Goal: Navigation & Orientation: Find specific page/section

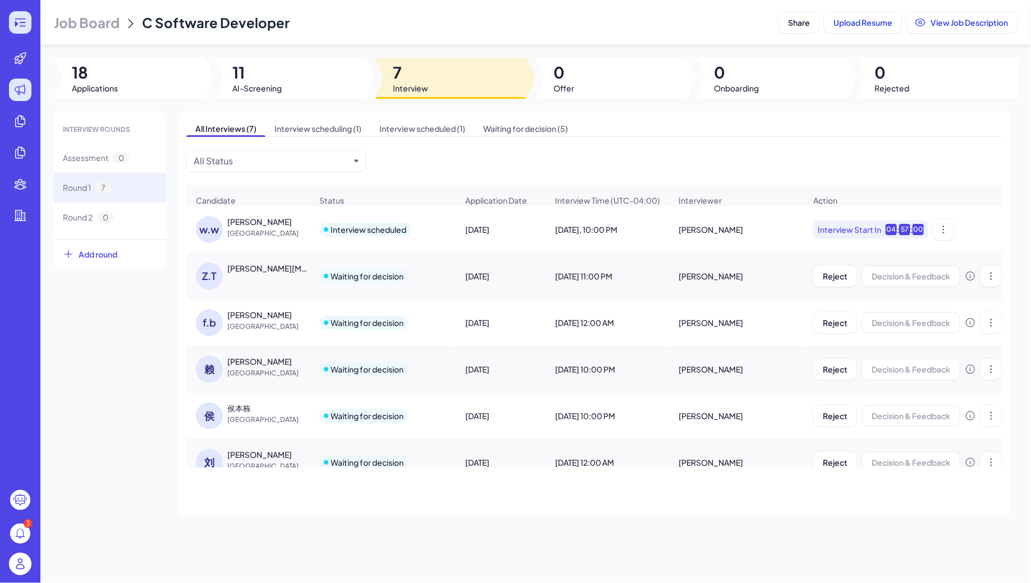
click at [18, 16] on icon at bounding box center [19, 22] width 13 height 13
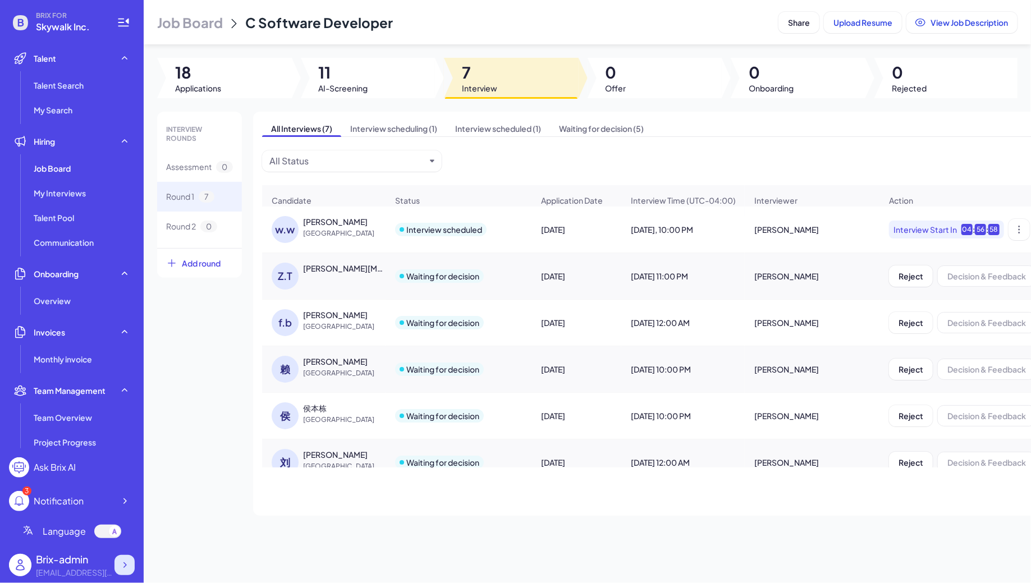
click at [130, 561] on icon at bounding box center [124, 565] width 11 height 11
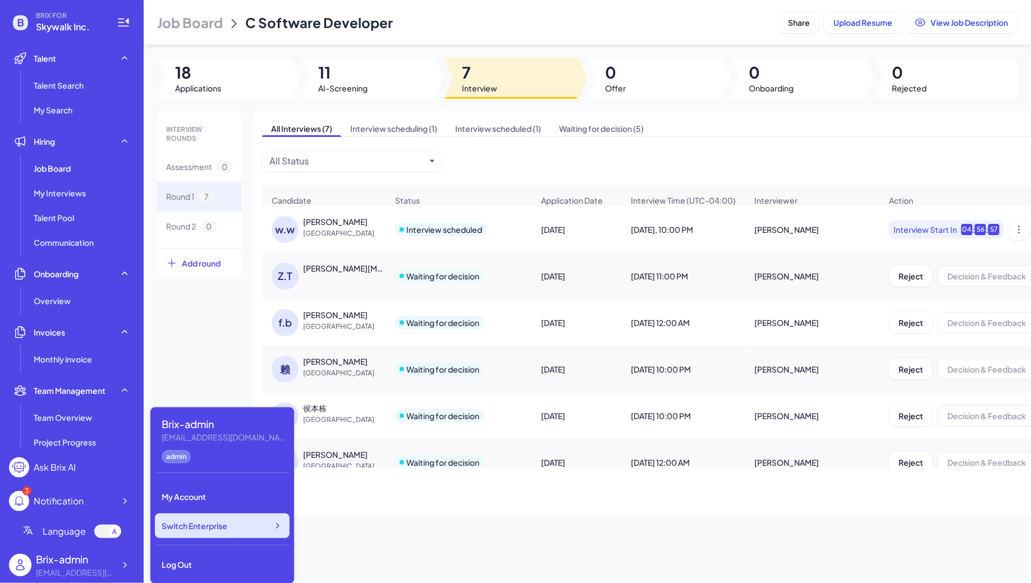
click at [232, 530] on div "Switch Enterprise" at bounding box center [222, 526] width 135 height 25
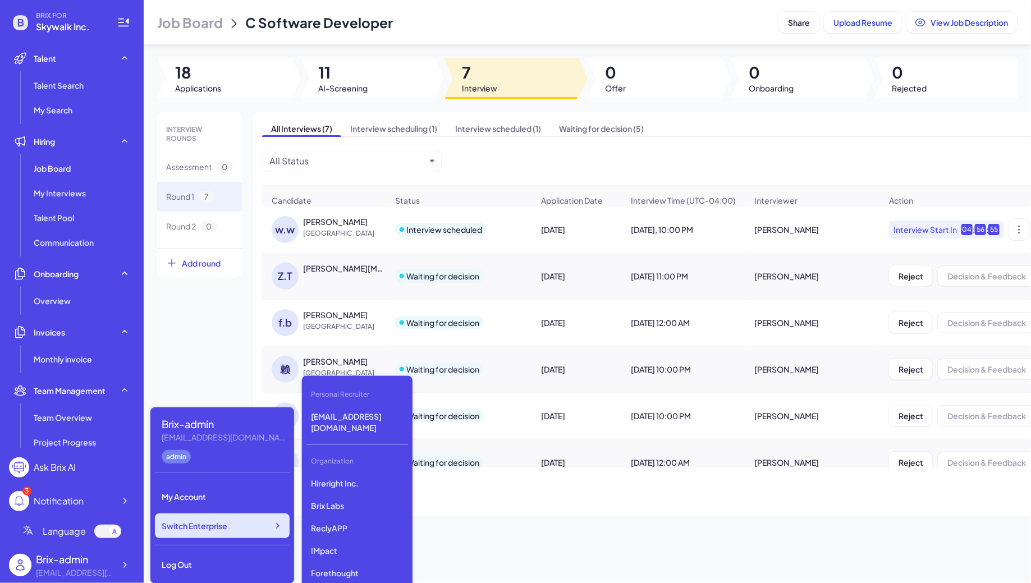
scroll to position [2872, 0]
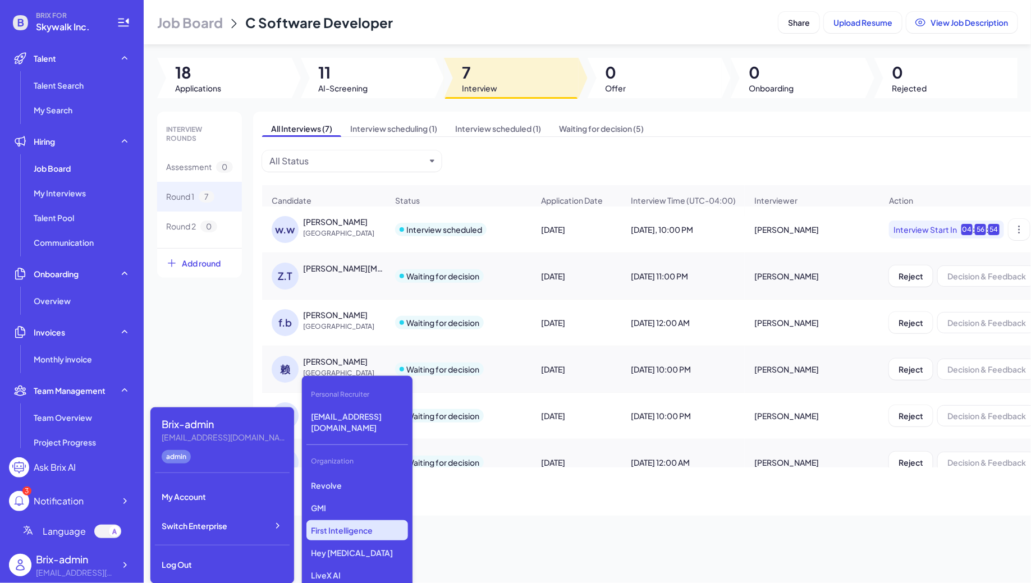
click at [345, 520] on p "First Intelligence" at bounding box center [357, 530] width 102 height 20
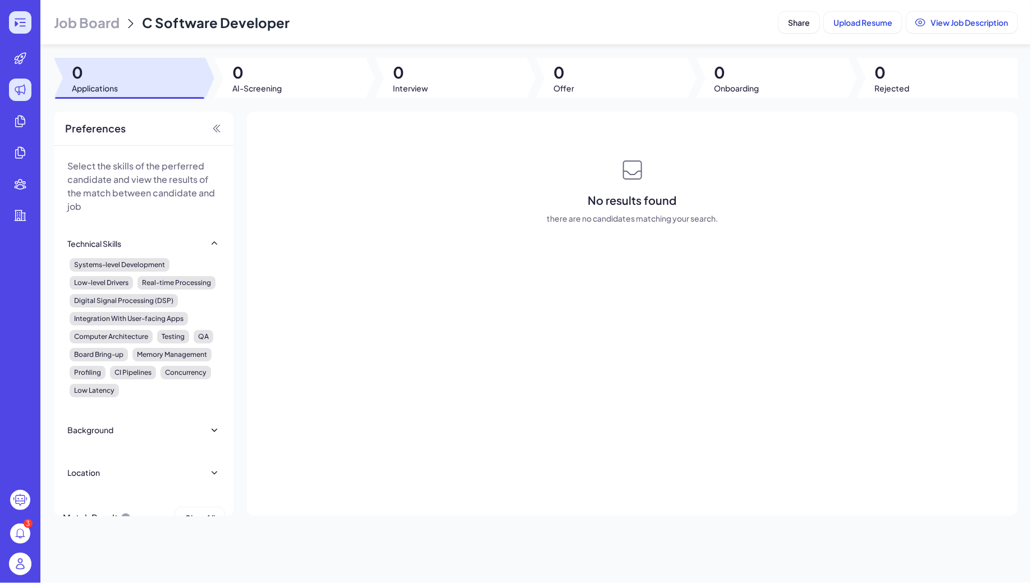
click at [20, 29] on div at bounding box center [20, 22] width 22 height 22
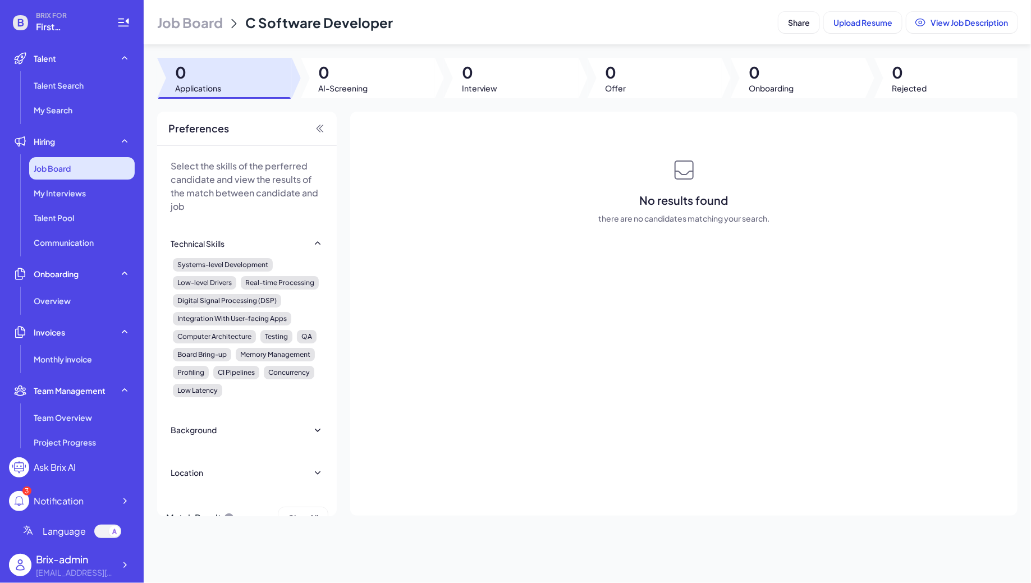
click at [75, 175] on div "Job Board" at bounding box center [82, 168] width 106 height 22
